Goal: Check status

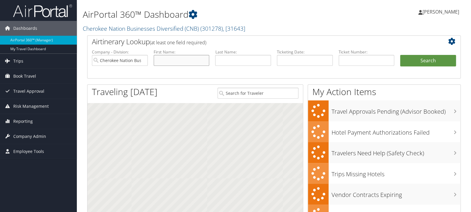
click at [169, 62] on input "text" at bounding box center [182, 60] width 56 height 11
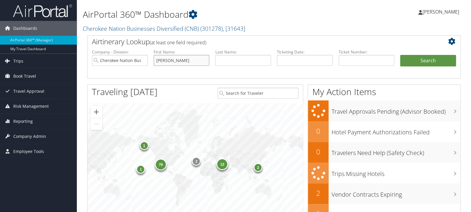
type input "[PERSON_NAME]"
click at [400, 55] on button "Search" at bounding box center [428, 61] width 56 height 12
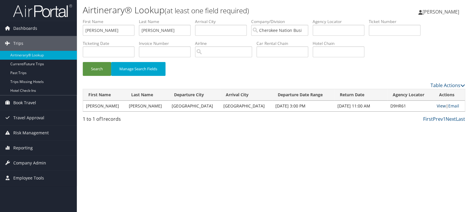
click at [437, 105] on link "View" at bounding box center [441, 106] width 9 height 6
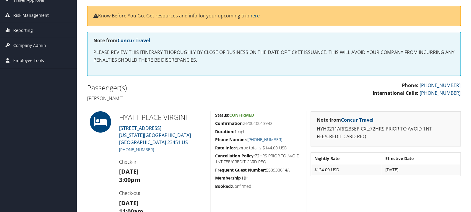
scroll to position [125, 0]
